Goal: Browse casually

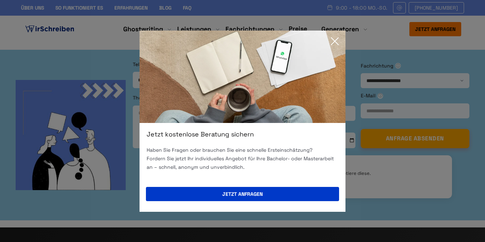
click at [332, 48] on icon at bounding box center [335, 41] width 14 height 14
click at [331, 36] on icon at bounding box center [335, 41] width 14 height 14
